Goal: Transaction & Acquisition: Purchase product/service

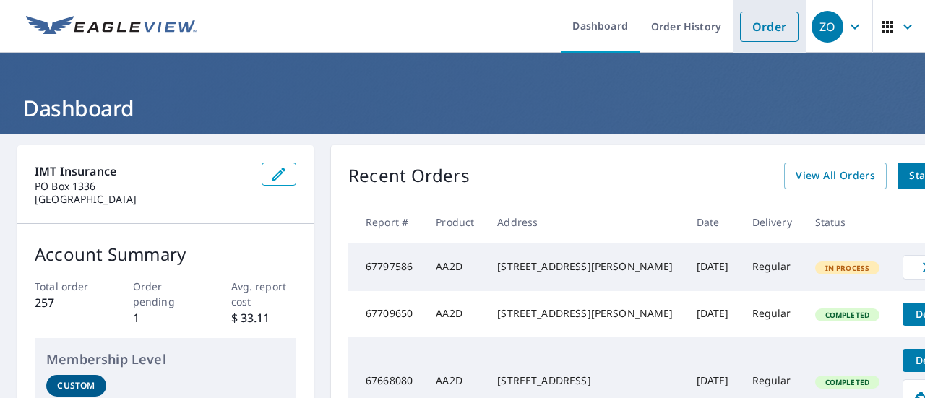
click at [758, 26] on link "Order" at bounding box center [769, 27] width 59 height 30
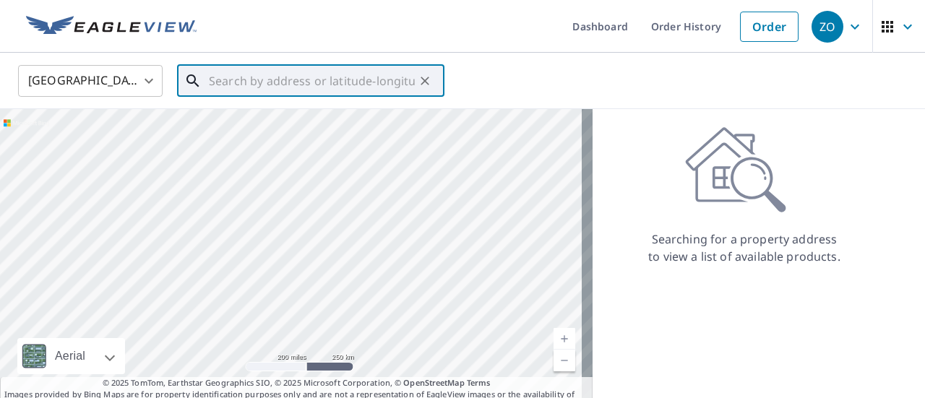
click at [242, 82] on input "text" at bounding box center [312, 81] width 206 height 40
paste input "1741 PEARL [GEOGRAPHIC_DATA], IL 61008"
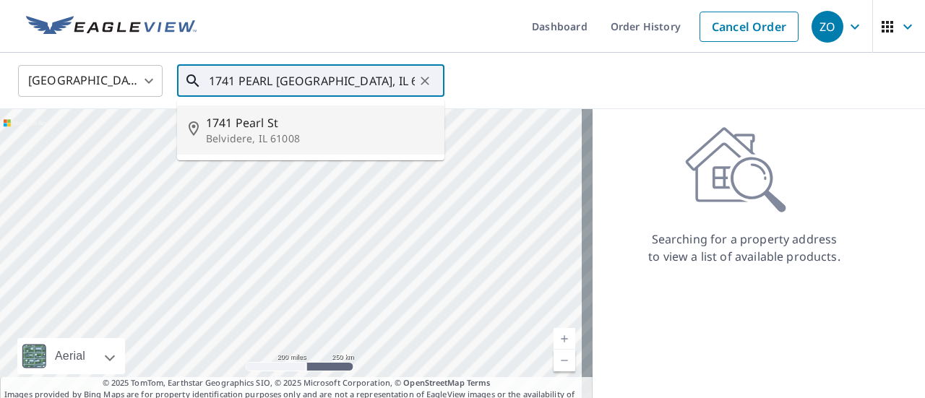
click at [252, 140] on p "Belvidere, IL 61008" at bounding box center [319, 139] width 227 height 14
type input "[STREET_ADDRESS]"
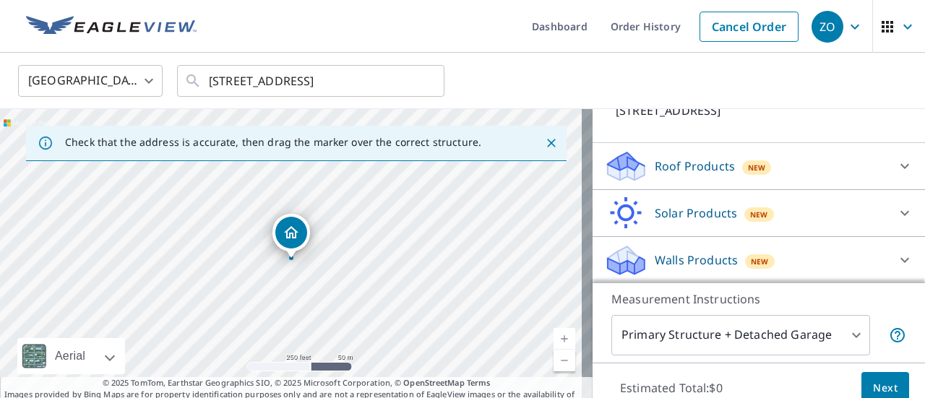
click at [759, 174] on div "Roof Products New" at bounding box center [745, 167] width 283 height 34
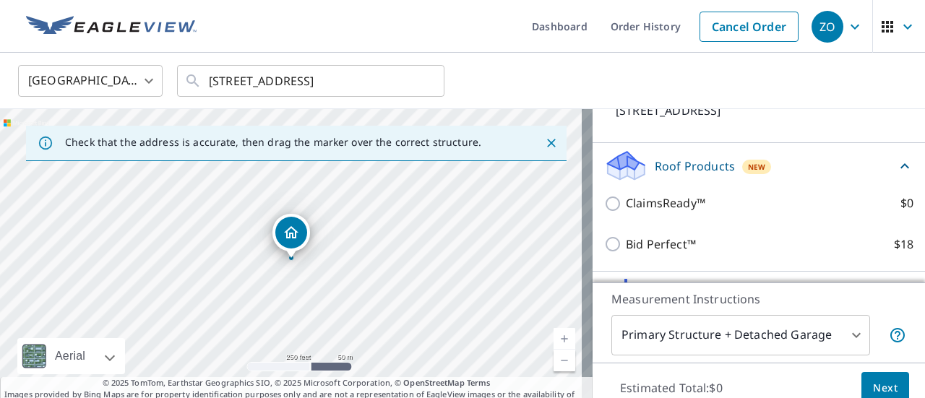
scroll to position [116, 0]
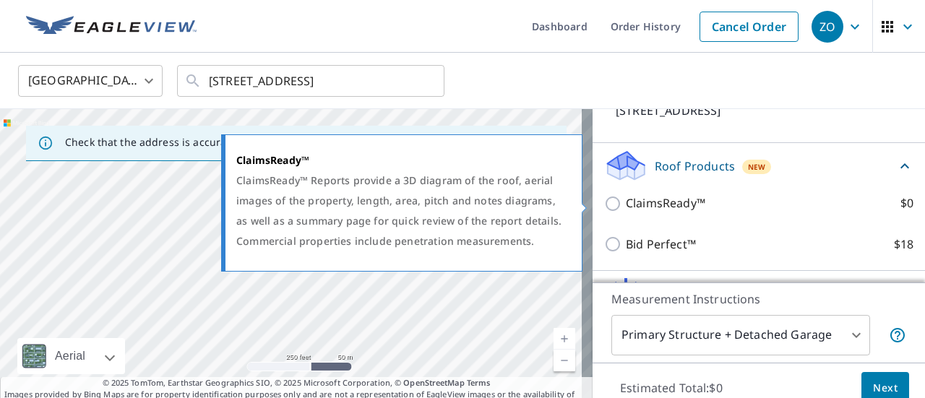
click at [671, 210] on p "ClaimsReady™" at bounding box center [666, 203] width 80 height 18
click at [626, 210] on input "ClaimsReady™ $0" at bounding box center [615, 203] width 22 height 17
checkbox input "true"
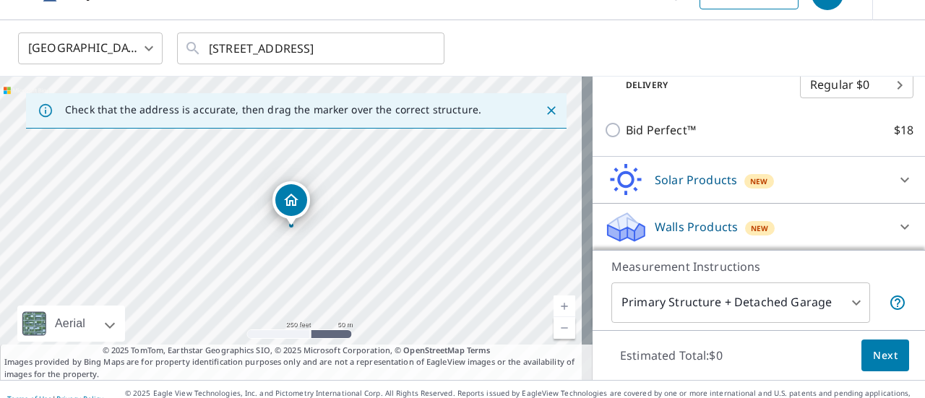
scroll to position [51, 0]
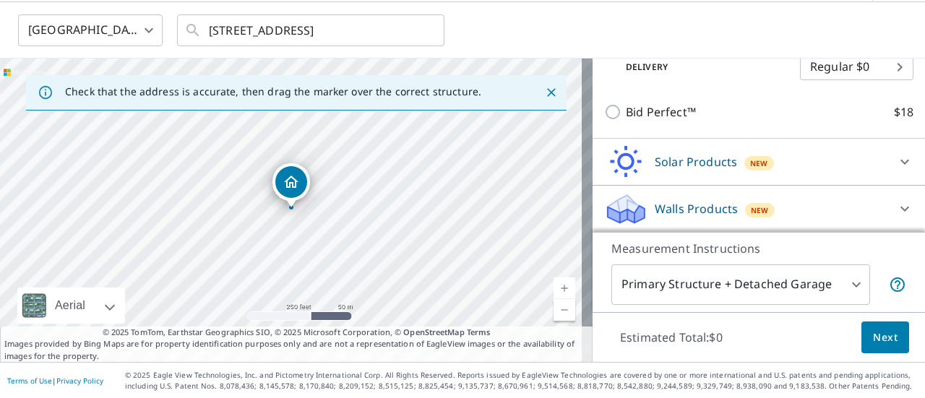
click at [873, 330] on span "Next" at bounding box center [885, 338] width 25 height 18
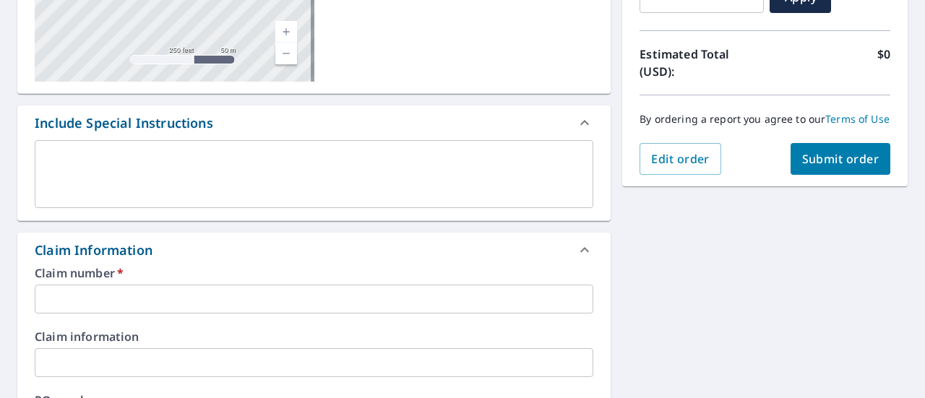
scroll to position [340, 0]
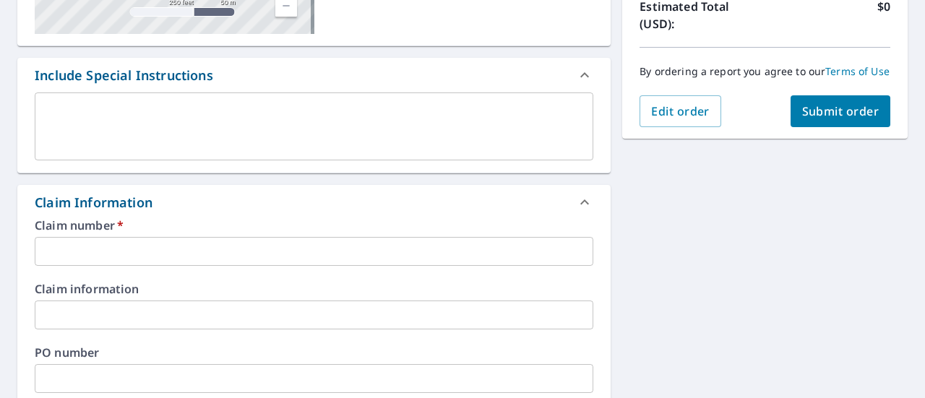
click at [145, 247] on input "text" at bounding box center [314, 251] width 559 height 29
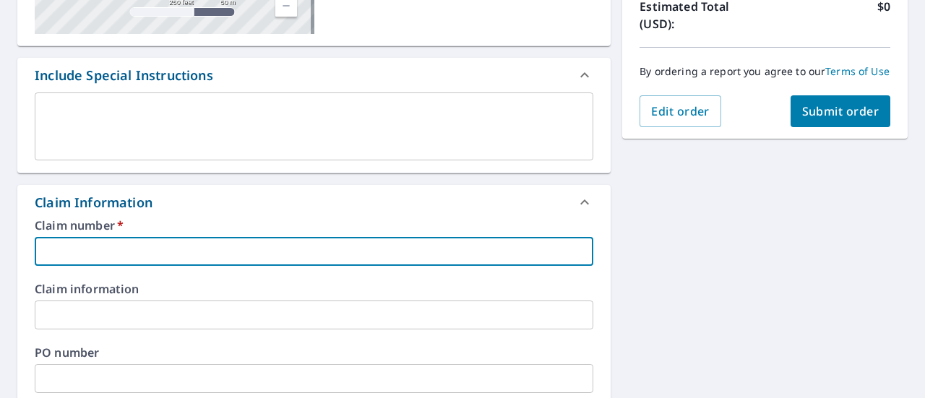
paste input "2025W2354"
type input "2025W2354"
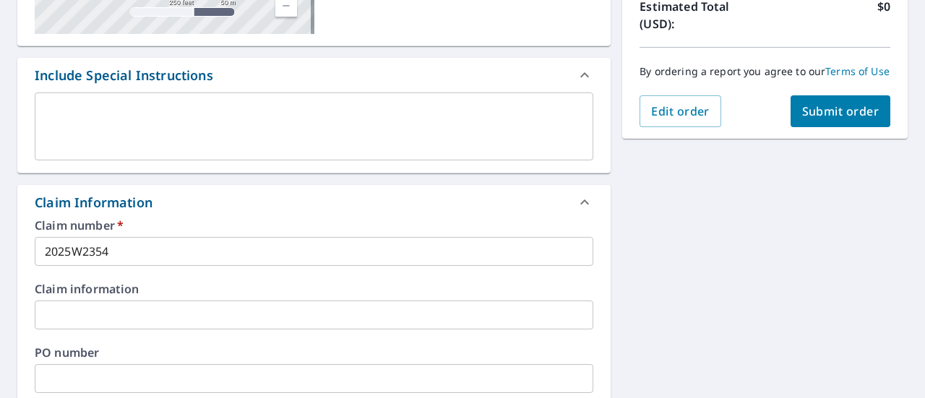
click at [646, 256] on div "[STREET_ADDRESS] A standard road map Aerial A detailed look from above Labels L…" at bounding box center [462, 333] width 925 height 1078
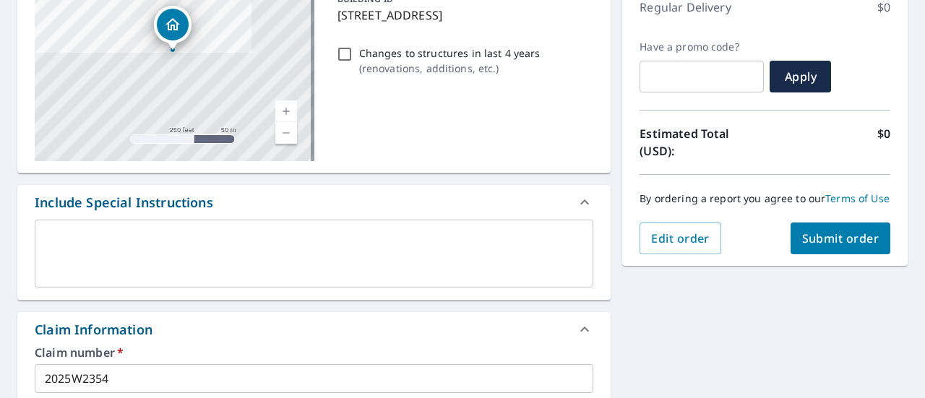
scroll to position [289, 0]
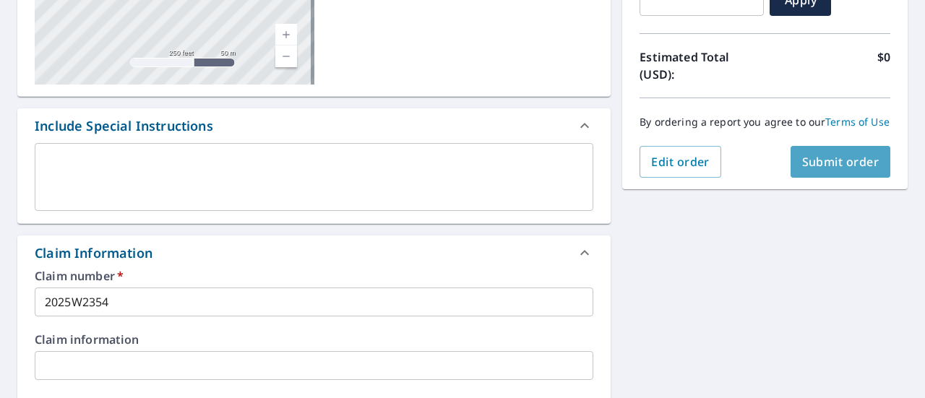
click at [839, 170] on span "Submit order" at bounding box center [841, 162] width 77 height 16
